Goal: Information Seeking & Learning: Learn about a topic

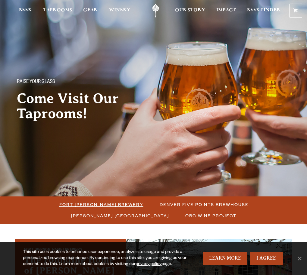
click at [59, 202] on span "Fort Collins Brewery" at bounding box center [101, 204] width 84 height 9
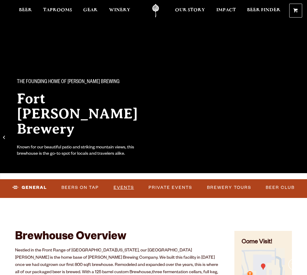
click at [128, 190] on link "Events" at bounding box center [123, 187] width 25 height 14
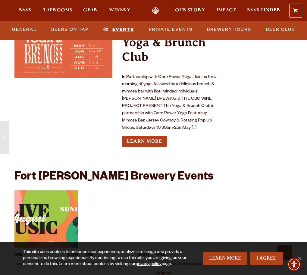
scroll to position [2368, 0]
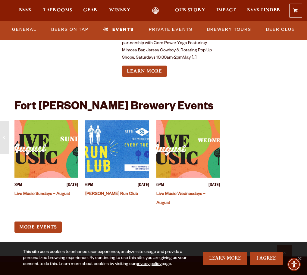
click at [57, 221] on link "More Events" at bounding box center [37, 226] width 47 height 11
click at [57, 10] on span "Taprooms" at bounding box center [57, 10] width 29 height 5
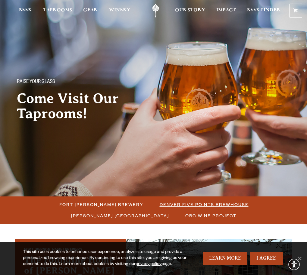
click at [160, 203] on span "Denver Five Points Brewhouse" at bounding box center [204, 204] width 89 height 9
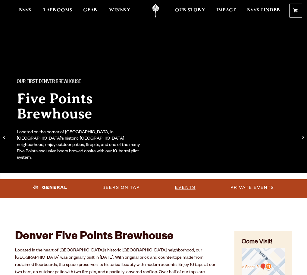
click at [179, 185] on link "Events" at bounding box center [185, 187] width 25 height 14
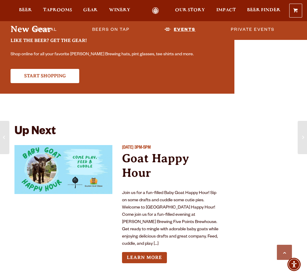
scroll to position [1685, 0]
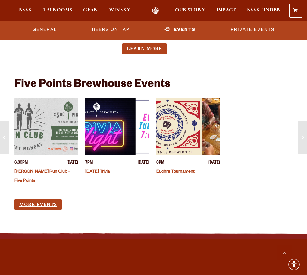
click at [47, 199] on link "More Events" at bounding box center [37, 204] width 47 height 11
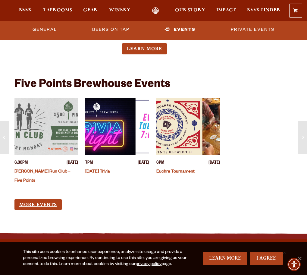
scroll to position [1682, 0]
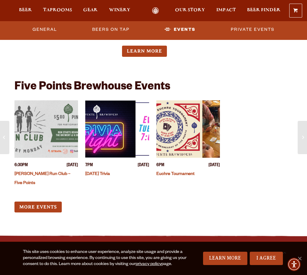
click at [56, 11] on span "Taprooms" at bounding box center [57, 10] width 29 height 5
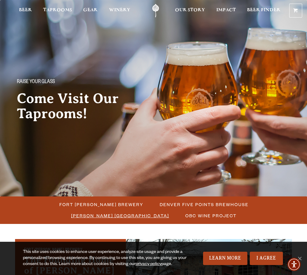
click at [169, 211] on span "[PERSON_NAME] [GEOGRAPHIC_DATA]" at bounding box center [120, 215] width 98 height 9
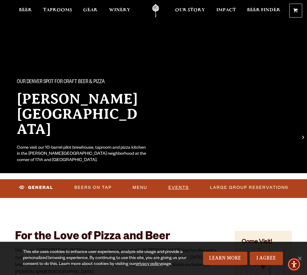
click at [176, 187] on link "Events" at bounding box center [178, 187] width 25 height 14
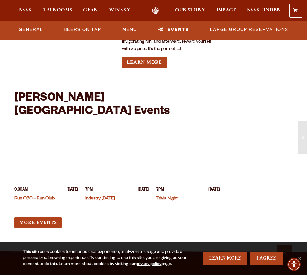
scroll to position [652, 0]
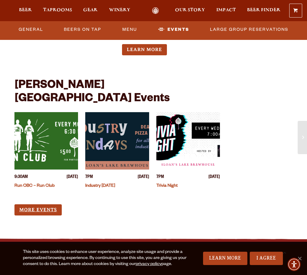
click at [47, 204] on link "More Events" at bounding box center [37, 209] width 47 height 11
